Goal: Check status: Check status

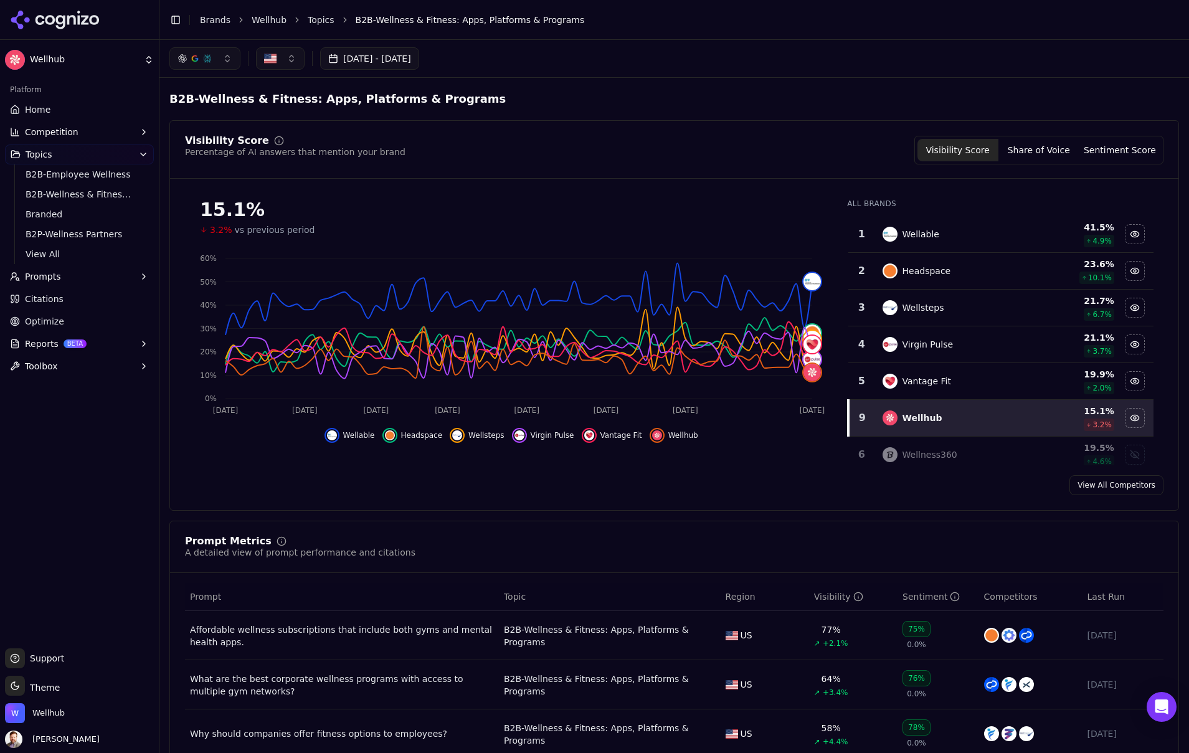
click at [413, 52] on button "[DATE] - [DATE]" at bounding box center [369, 58] width 99 height 22
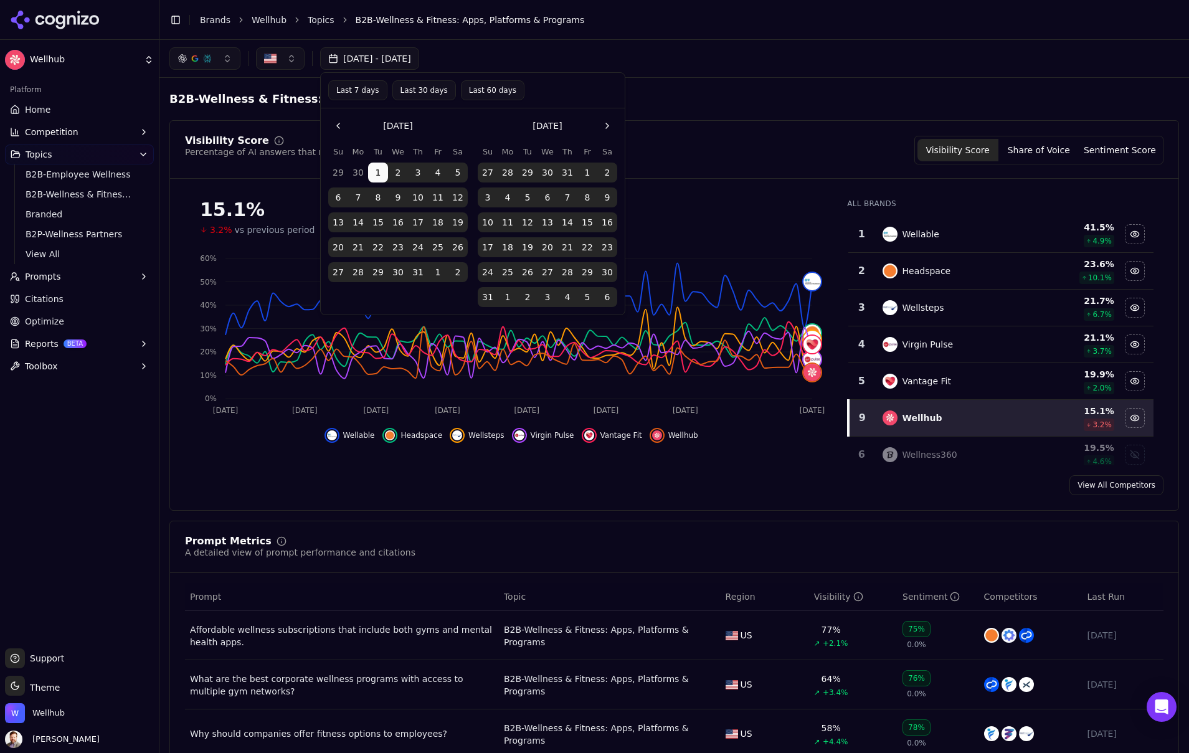
click at [611, 121] on button "Go to the Next Month" at bounding box center [607, 126] width 20 height 20
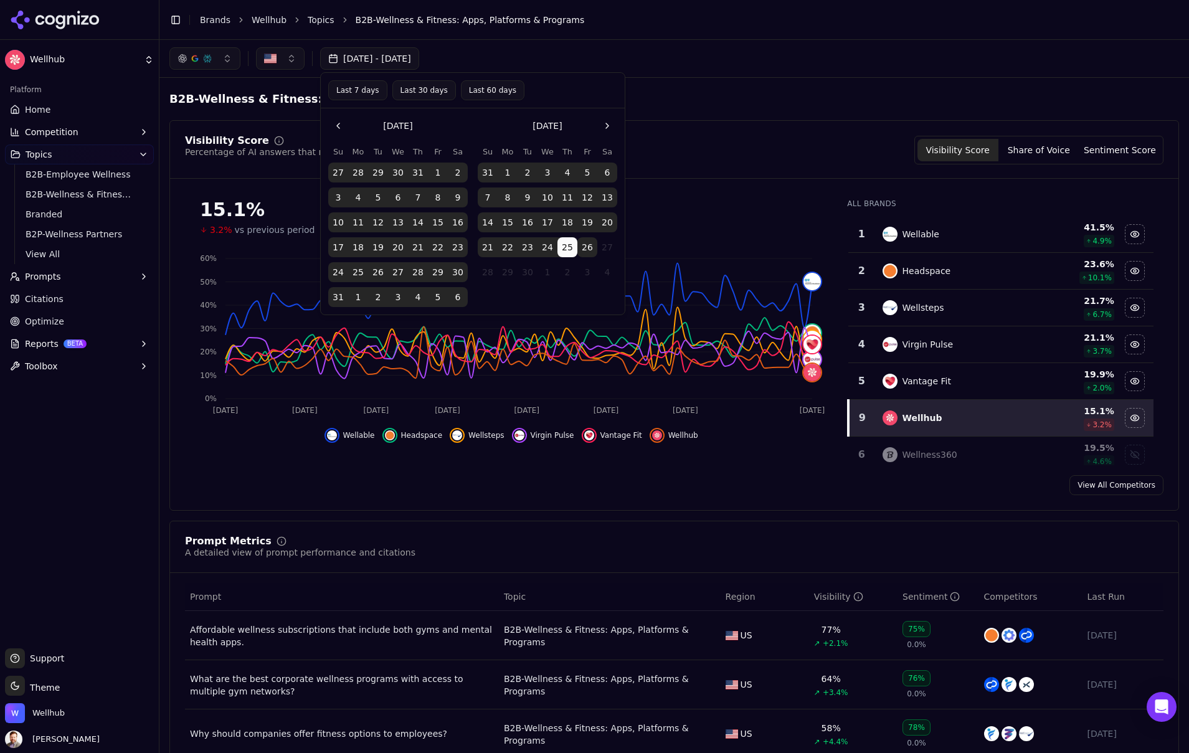
click at [588, 247] on button "26" at bounding box center [587, 247] width 20 height 20
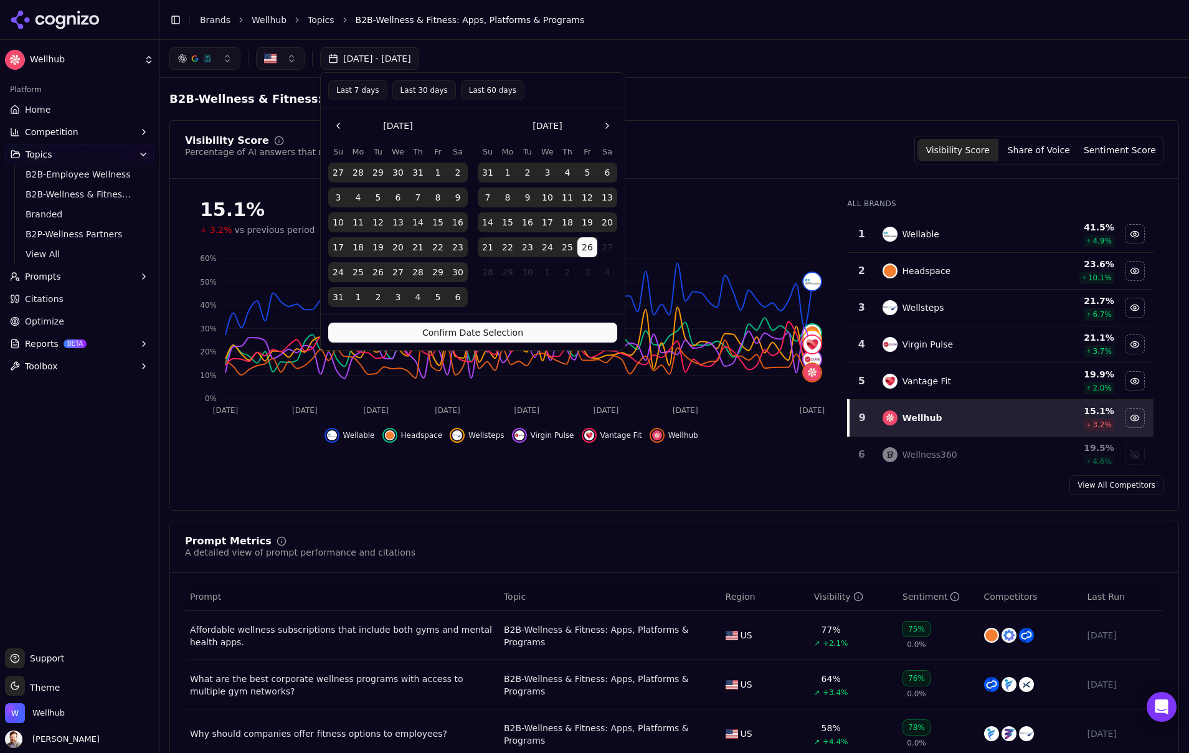
click at [548, 333] on button "Confirm Date Selection" at bounding box center [472, 333] width 289 height 20
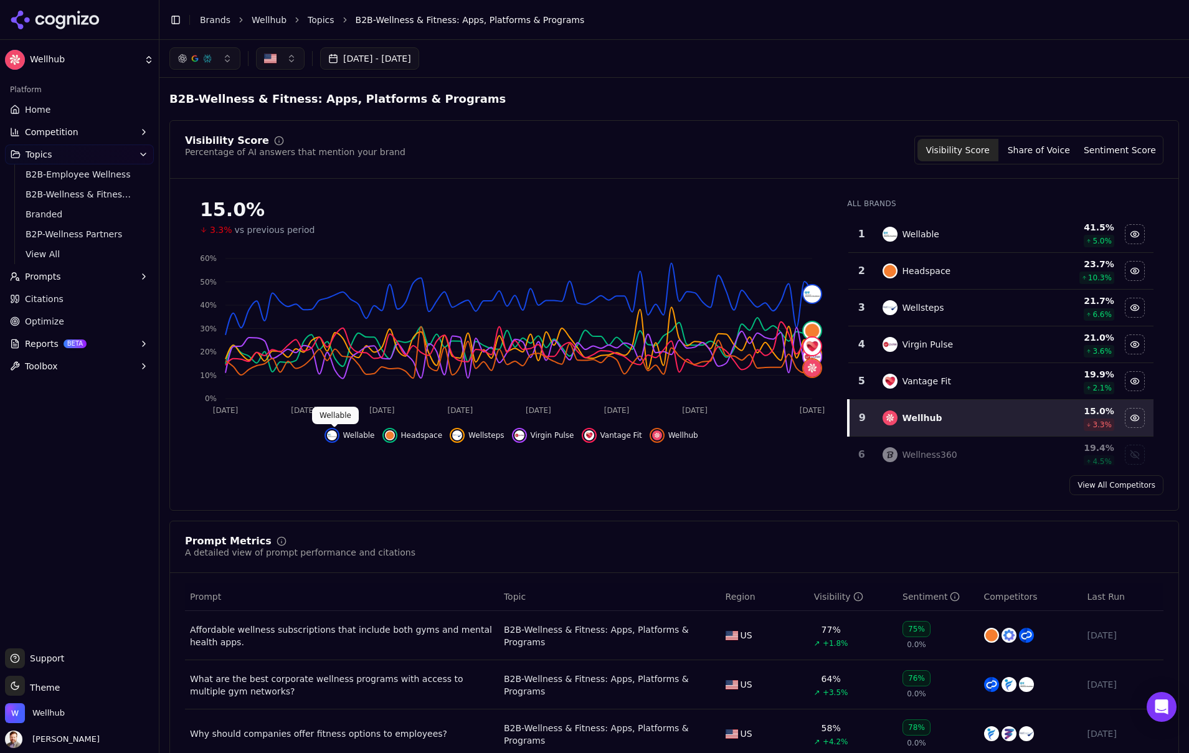
click at [336, 436] on img "Hide wellable data" at bounding box center [332, 435] width 10 height 10
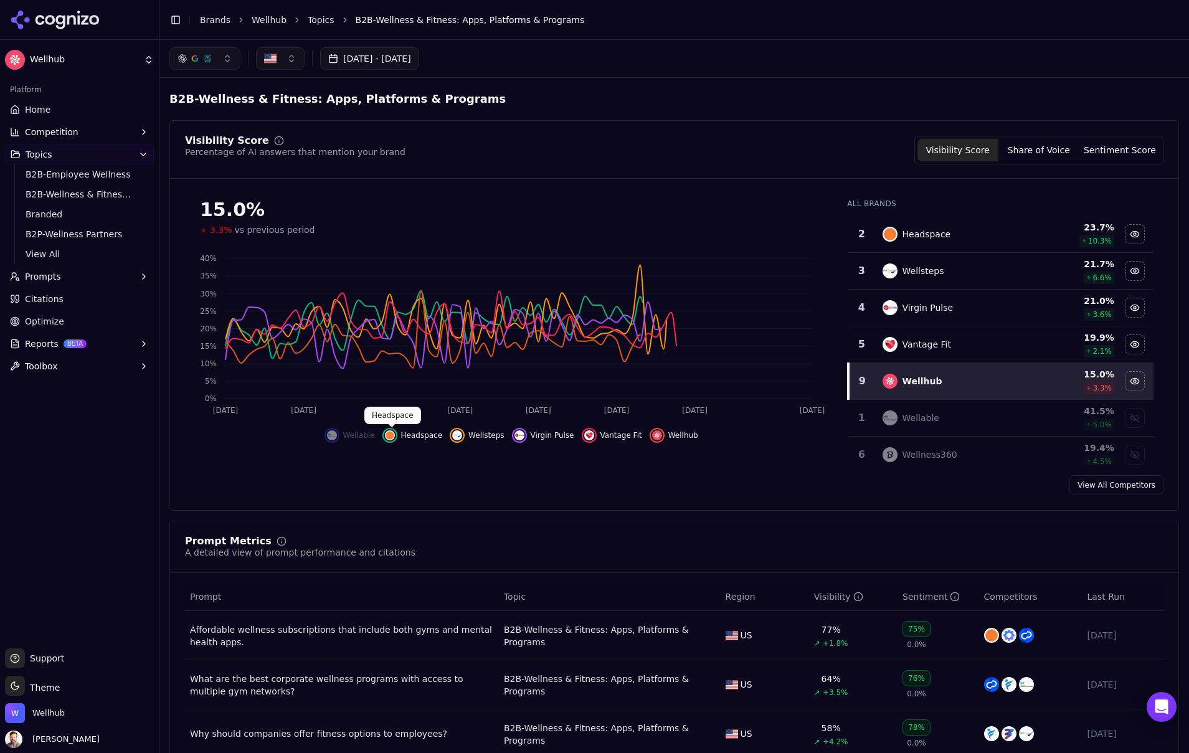
click at [395, 435] on img "Hide headspace data" at bounding box center [390, 435] width 10 height 10
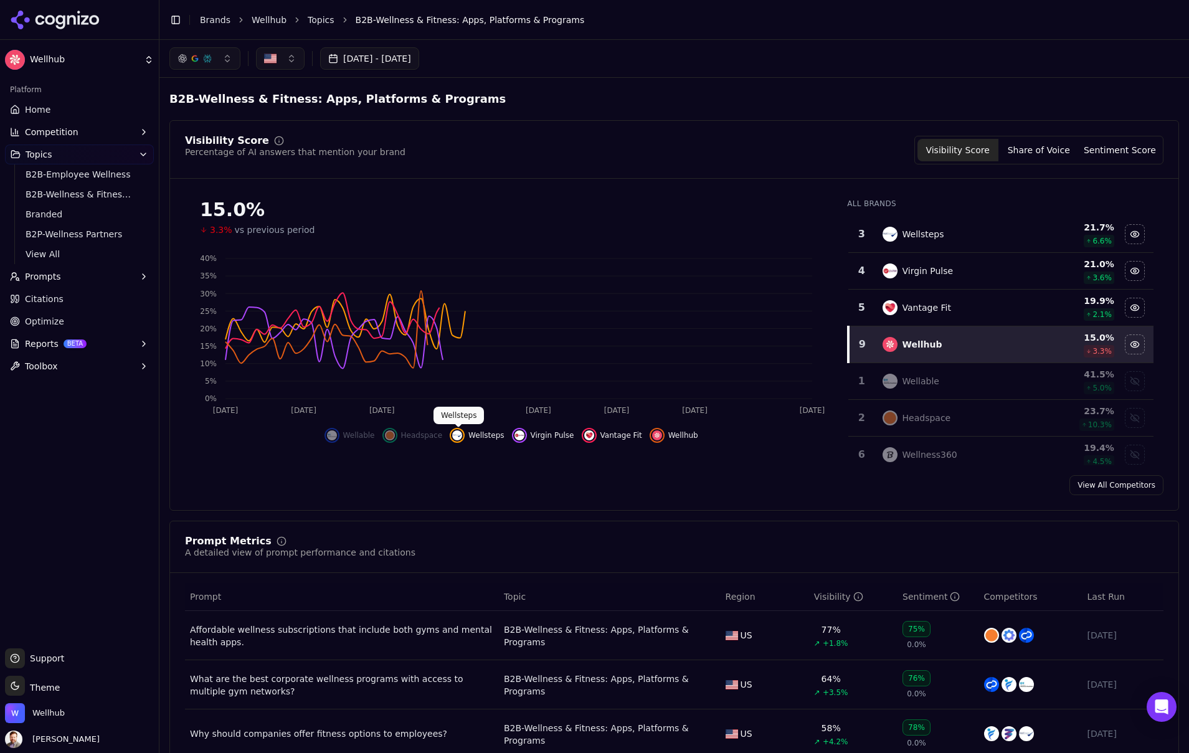
click at [455, 437] on img "Hide wellsteps data" at bounding box center [457, 435] width 10 height 10
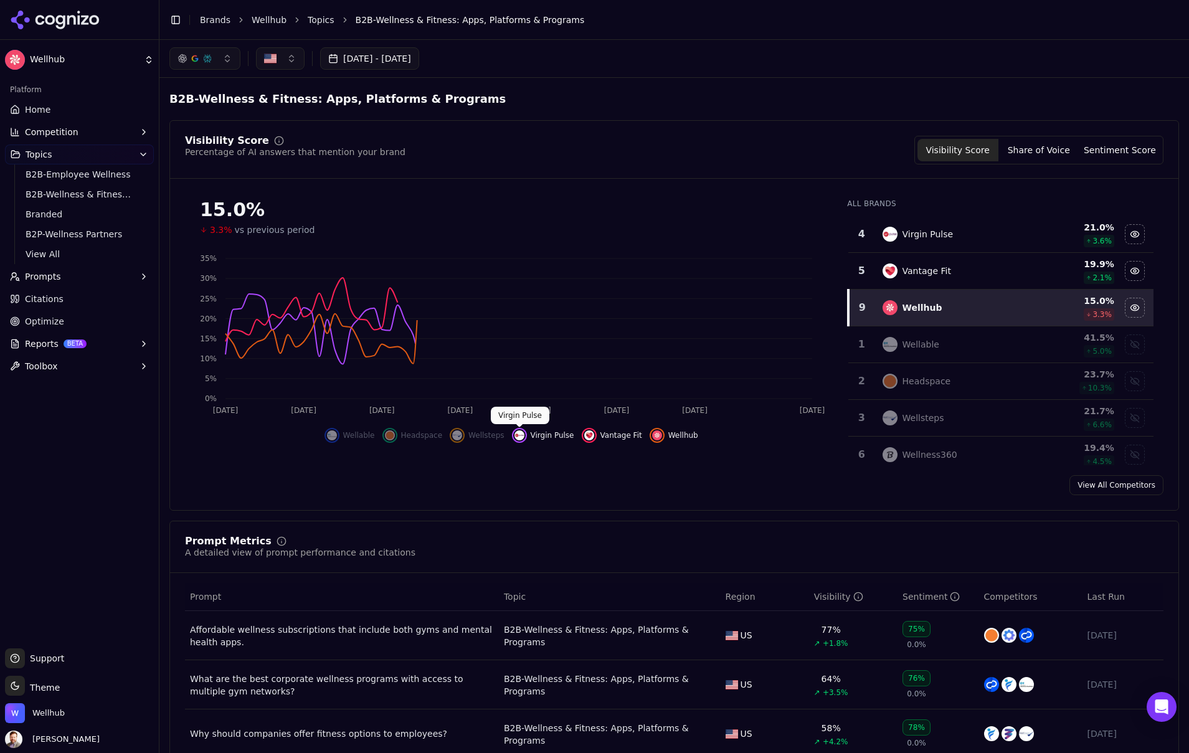
click at [521, 432] on img "Hide virgin pulse data" at bounding box center [519, 435] width 10 height 10
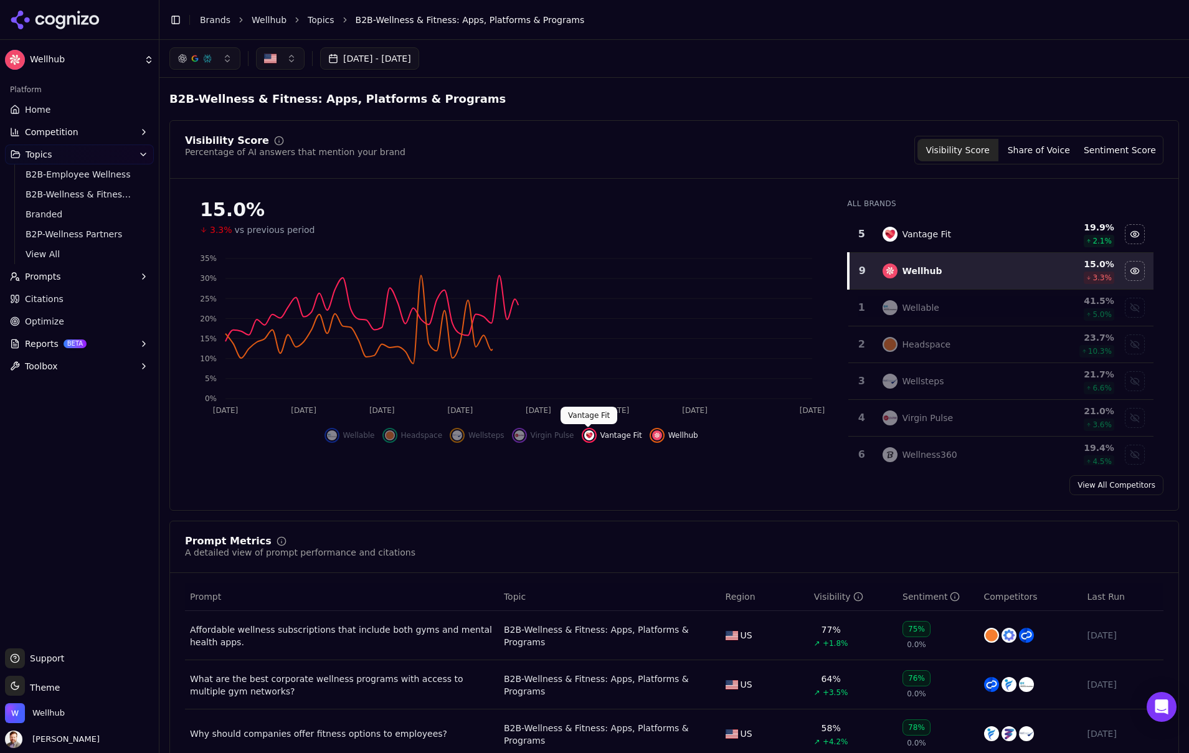
click at [596, 432] on button "Vantage Fit" at bounding box center [612, 435] width 60 height 15
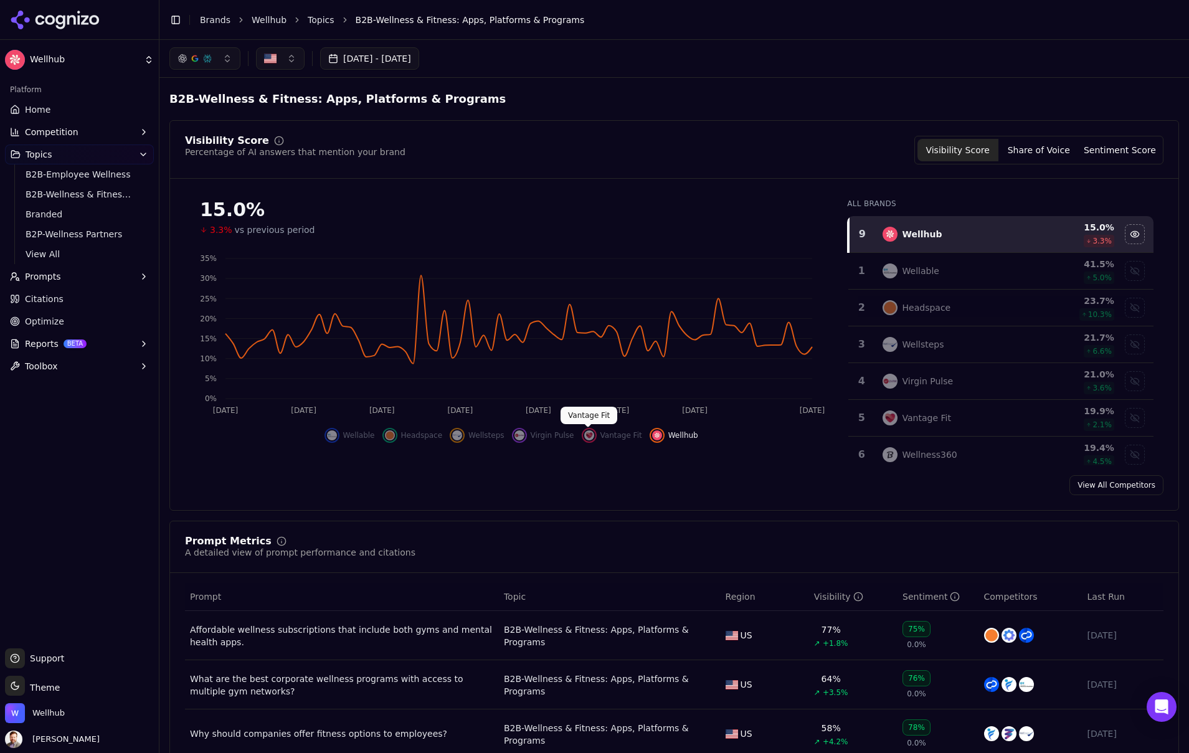
click at [587, 438] on img "Show vantage fit data" at bounding box center [589, 435] width 10 height 10
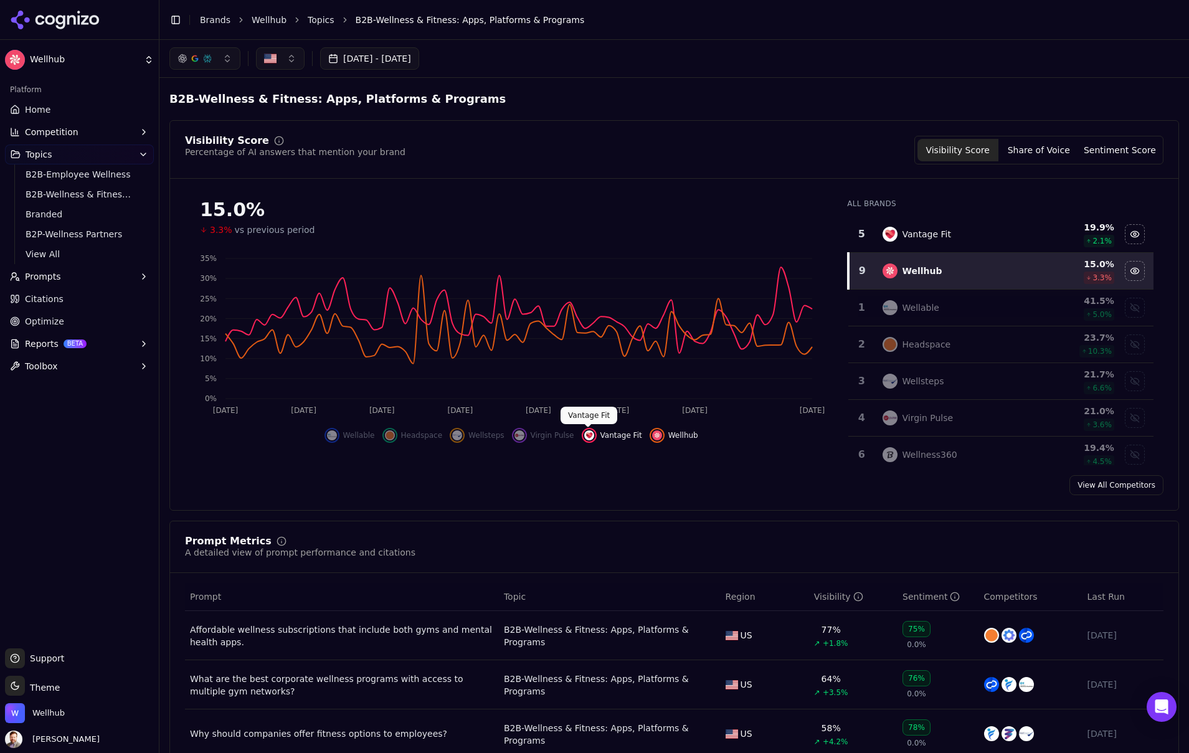
click at [588, 437] on img "Hide vantage fit data" at bounding box center [589, 435] width 10 height 10
